Goal: Entertainment & Leisure: Consume media (video, audio)

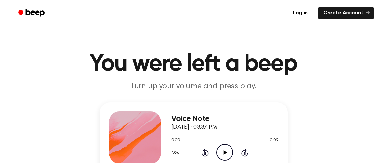
click at [221, 153] on icon "Play Audio" at bounding box center [224, 152] width 17 height 17
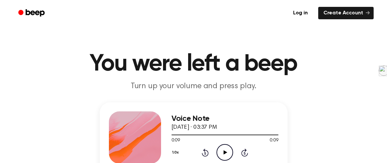
click at [223, 147] on icon "Play Audio" at bounding box center [224, 152] width 17 height 17
click at [222, 144] on circle at bounding box center [225, 152] width 16 height 16
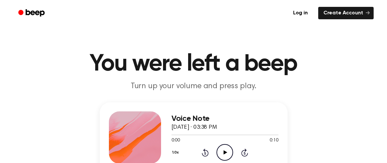
click at [227, 146] on icon "Play Audio" at bounding box center [224, 152] width 17 height 17
click at [227, 148] on icon "Play Audio" at bounding box center [224, 152] width 17 height 17
click at [219, 152] on icon "Play Audio" at bounding box center [224, 152] width 17 height 17
click at [223, 154] on icon at bounding box center [225, 152] width 4 height 4
click at [223, 144] on icon "Play Audio" at bounding box center [224, 152] width 17 height 17
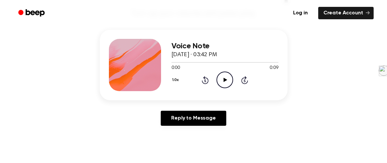
scroll to position [74, 0]
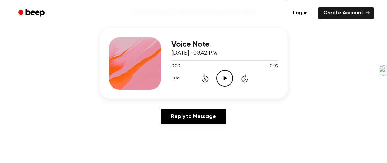
click at [228, 77] on icon "Play Audio" at bounding box center [224, 78] width 17 height 17
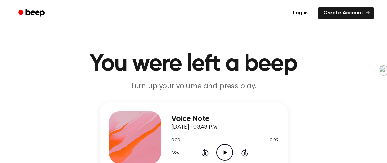
click at [221, 151] on icon "Play Audio" at bounding box center [224, 152] width 17 height 17
click at [227, 153] on icon "Play Audio" at bounding box center [224, 152] width 17 height 17
click at [224, 147] on icon "Play Audio" at bounding box center [224, 152] width 17 height 17
click at [224, 157] on icon "Play Audio" at bounding box center [224, 152] width 17 height 17
click at [227, 149] on icon "Play Audio" at bounding box center [224, 152] width 17 height 17
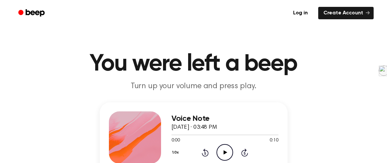
click at [227, 155] on icon "Play Audio" at bounding box center [224, 152] width 17 height 17
click at [225, 146] on icon "Play Audio" at bounding box center [224, 152] width 17 height 17
click at [223, 148] on icon "Play Audio" at bounding box center [224, 152] width 17 height 17
click at [227, 151] on icon "Play Audio" at bounding box center [224, 152] width 17 height 17
click at [220, 149] on icon "Play Audio" at bounding box center [224, 152] width 17 height 17
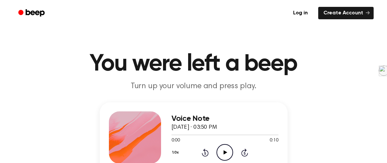
scroll to position [51, 0]
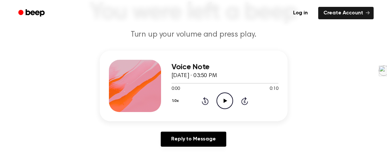
click at [223, 100] on icon "Play Audio" at bounding box center [224, 100] width 17 height 17
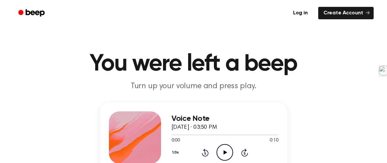
click at [215, 152] on div "1.0x Rewind 5 seconds Play Audio Skip 5 seconds" at bounding box center [224, 152] width 107 height 17
click at [226, 151] on icon "Play Audio" at bounding box center [224, 152] width 17 height 17
click at [221, 152] on icon "Play Audio" at bounding box center [224, 152] width 17 height 17
